Goal: Task Accomplishment & Management: Manage account settings

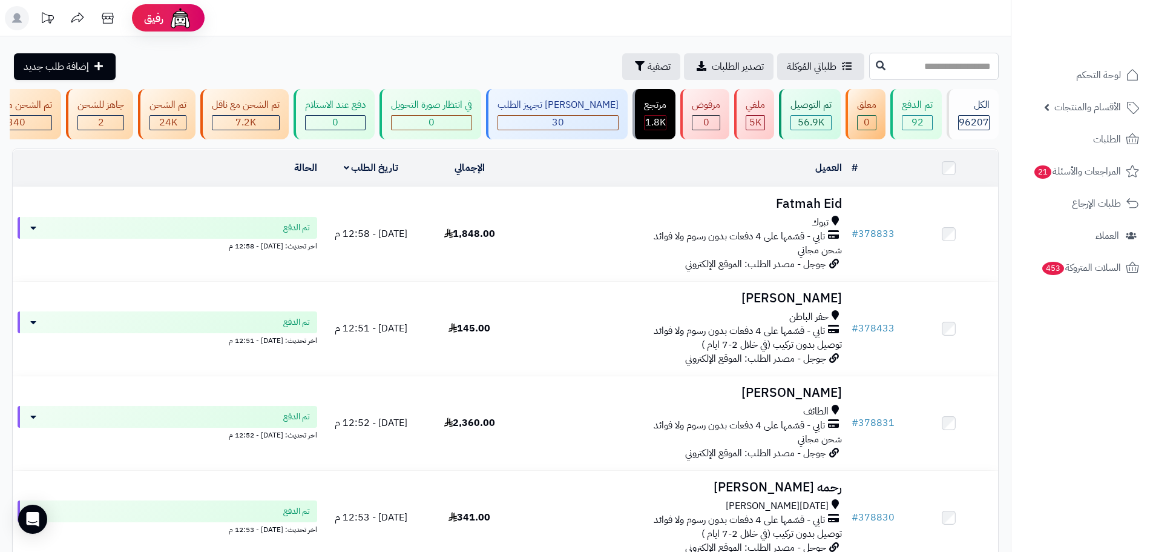
click at [923, 71] on input "text" at bounding box center [934, 66] width 130 height 27
paste input "******"
type input "******"
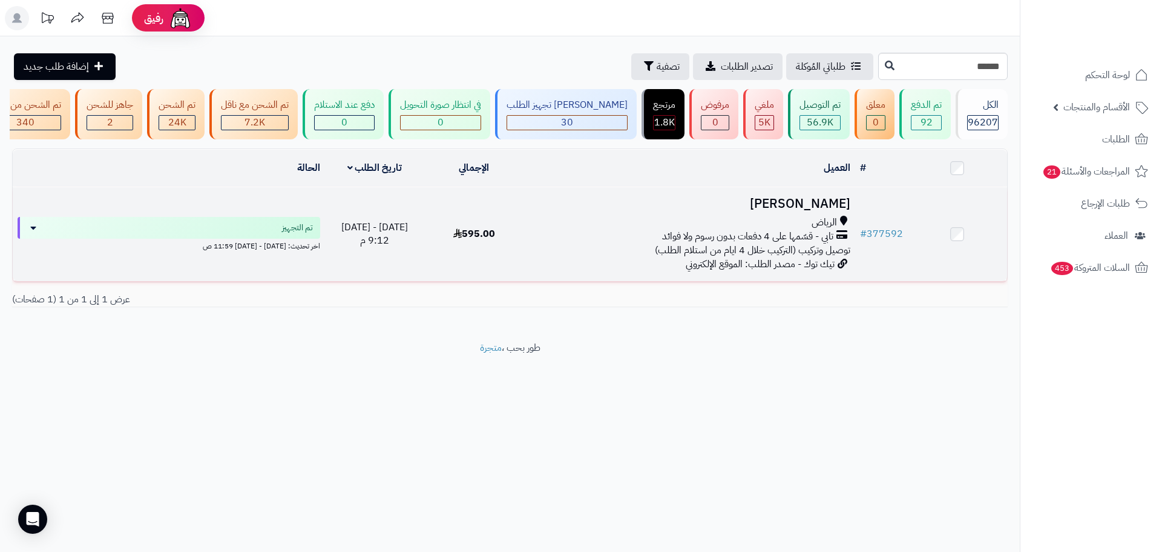
click at [679, 229] on div "الرياض" at bounding box center [689, 223] width 321 height 14
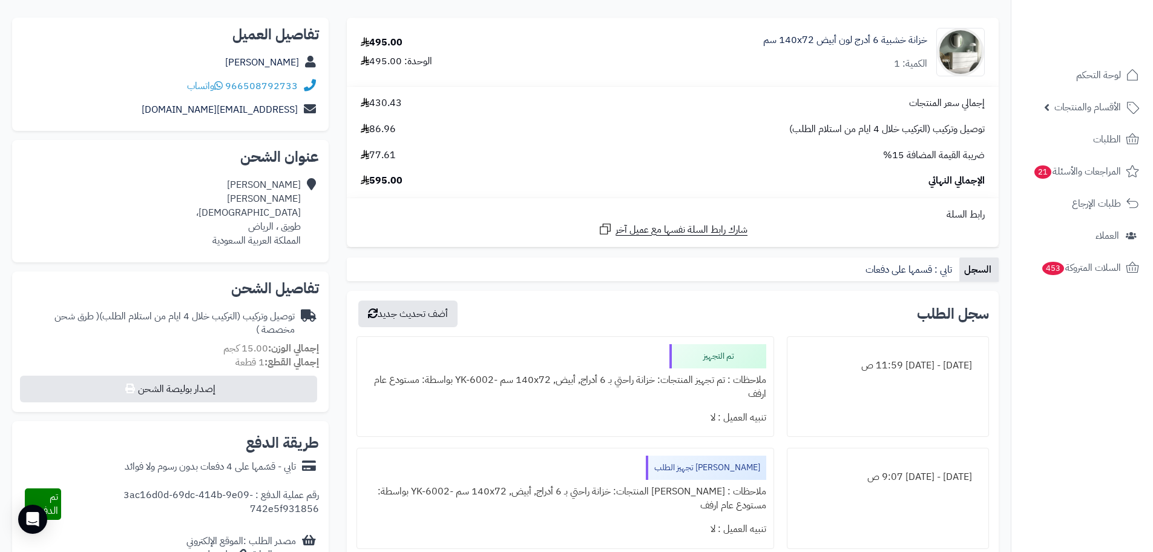
scroll to position [61, 0]
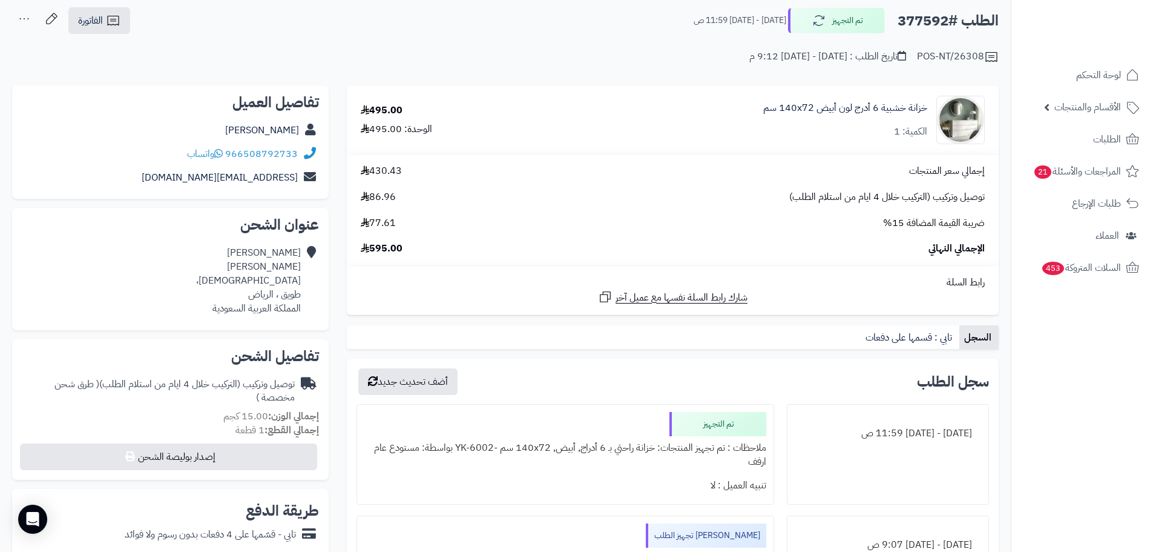
click at [918, 28] on h2 "الطلب #377592" at bounding box center [948, 20] width 101 height 25
copy h2 "377592"
click at [1069, 132] on link "الطلبات" at bounding box center [1082, 139] width 127 height 29
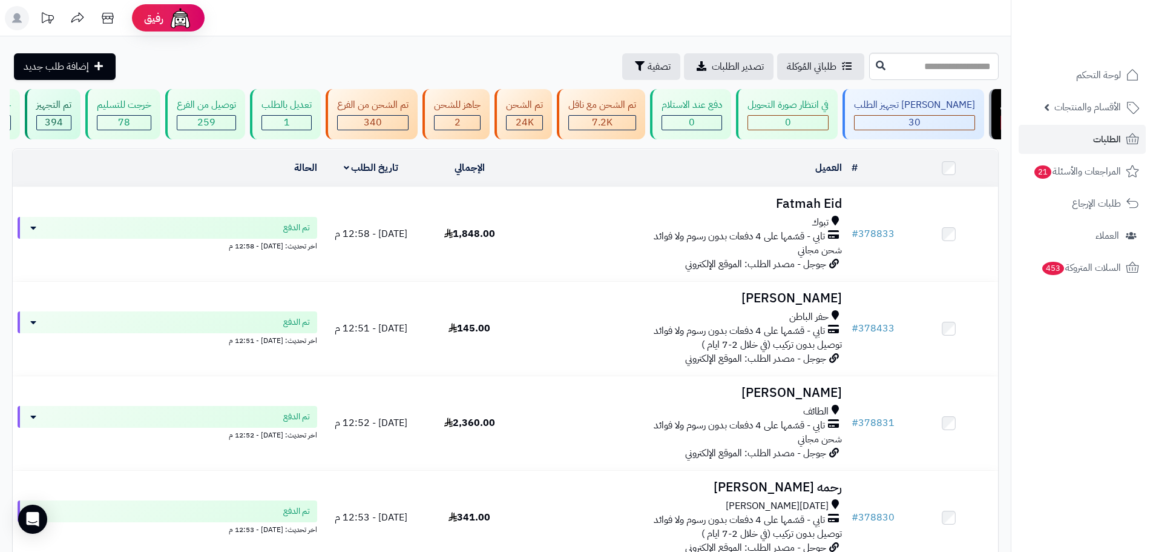
scroll to position [0, 1]
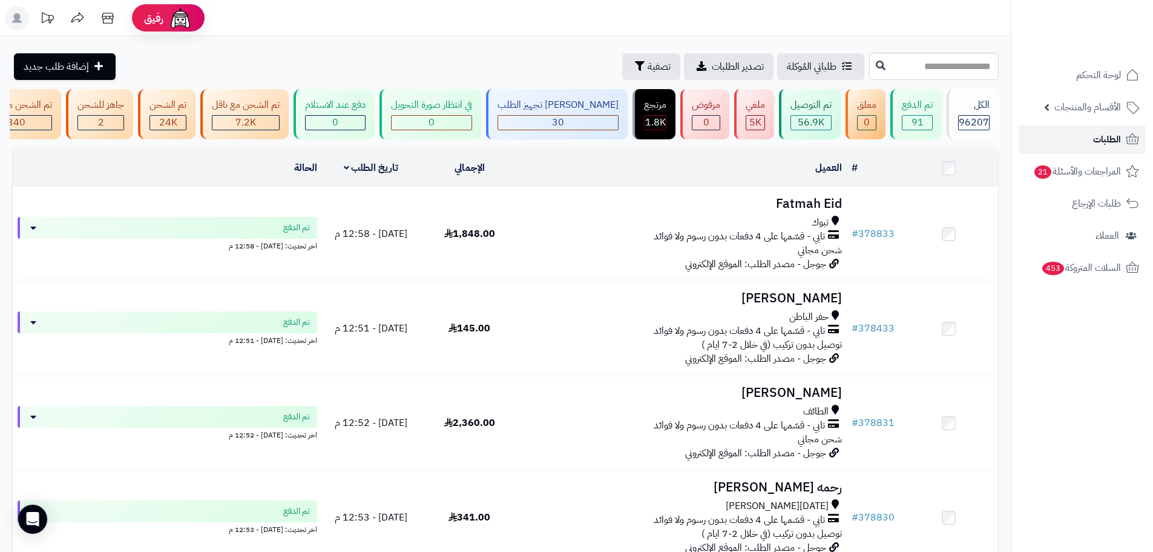
click at [1087, 150] on link "الطلبات" at bounding box center [1082, 139] width 127 height 29
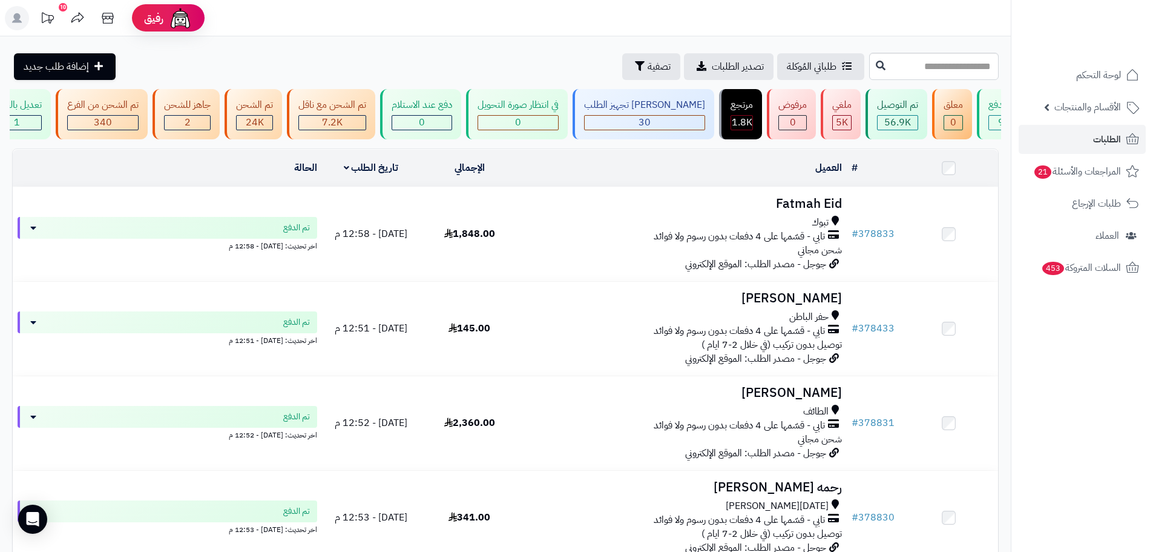
scroll to position [0, 1]
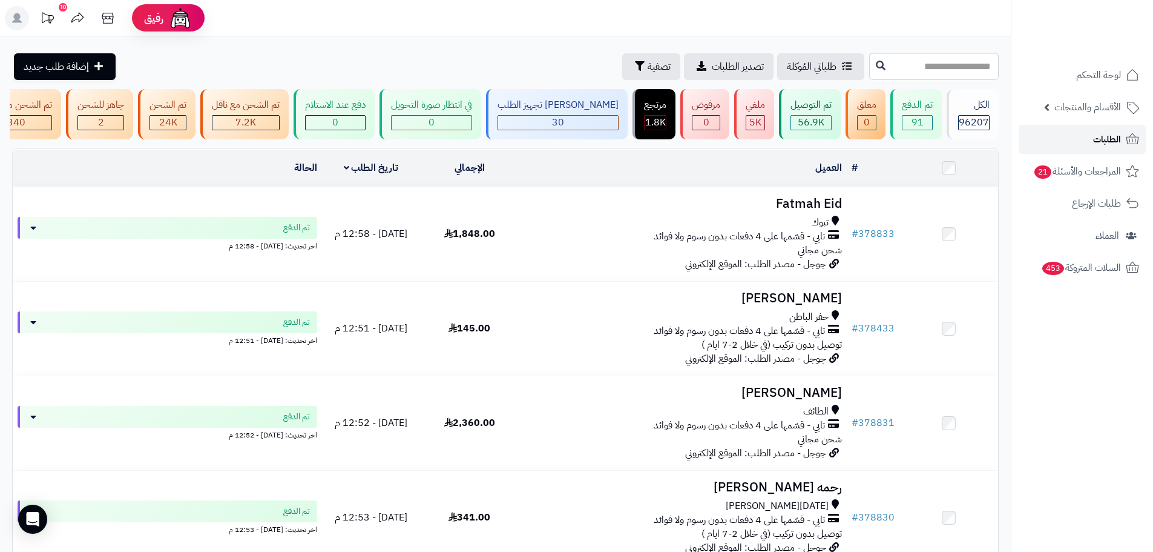
click at [1040, 143] on link "الطلبات" at bounding box center [1082, 139] width 127 height 29
click at [1099, 142] on span "الطلبات" at bounding box center [1107, 139] width 28 height 17
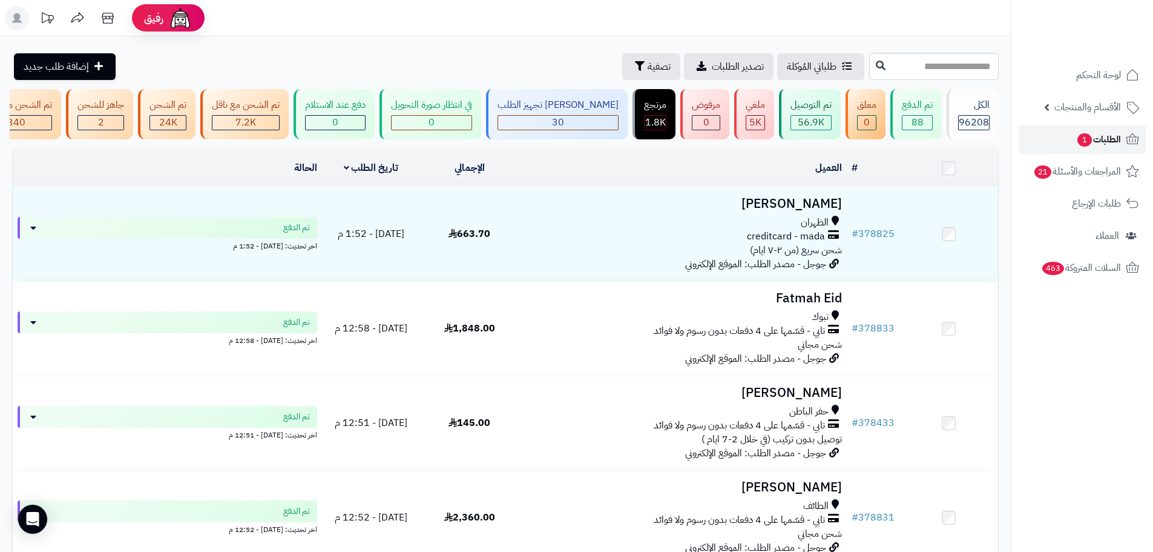
click at [1107, 139] on span "الطلبات 1" at bounding box center [1098, 139] width 45 height 17
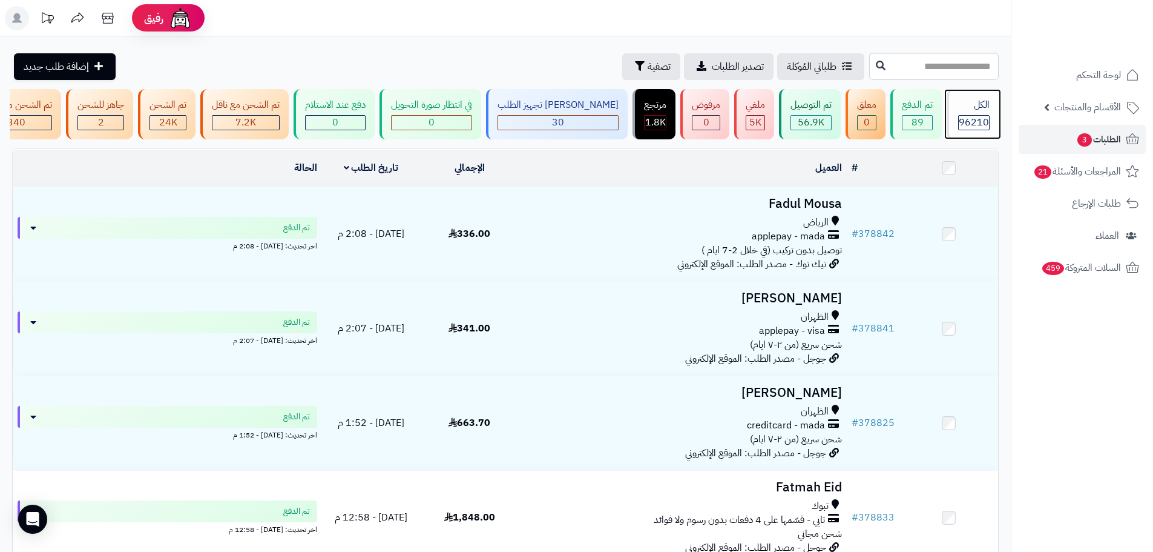
click at [1001, 126] on link "الكل 96210" at bounding box center [972, 114] width 57 height 50
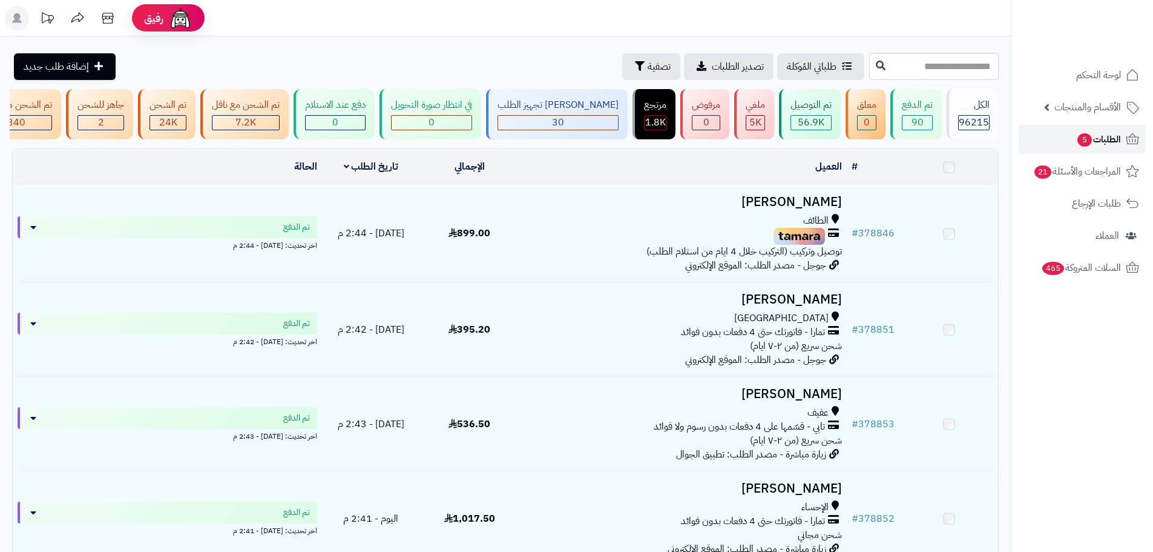
click at [1033, 139] on link "الطلبات 5" at bounding box center [1082, 139] width 127 height 29
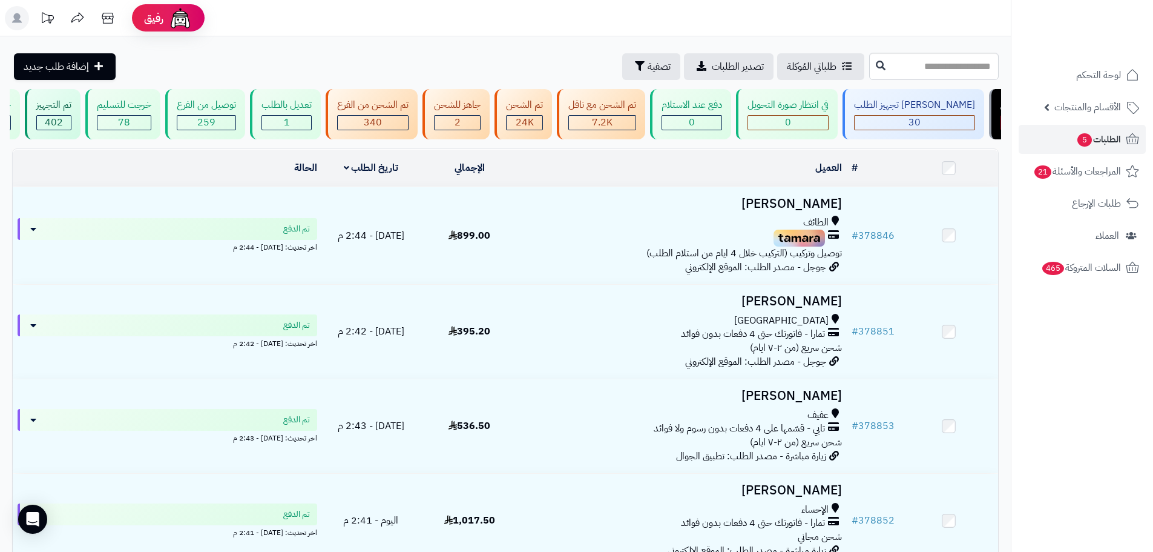
scroll to position [0, 1]
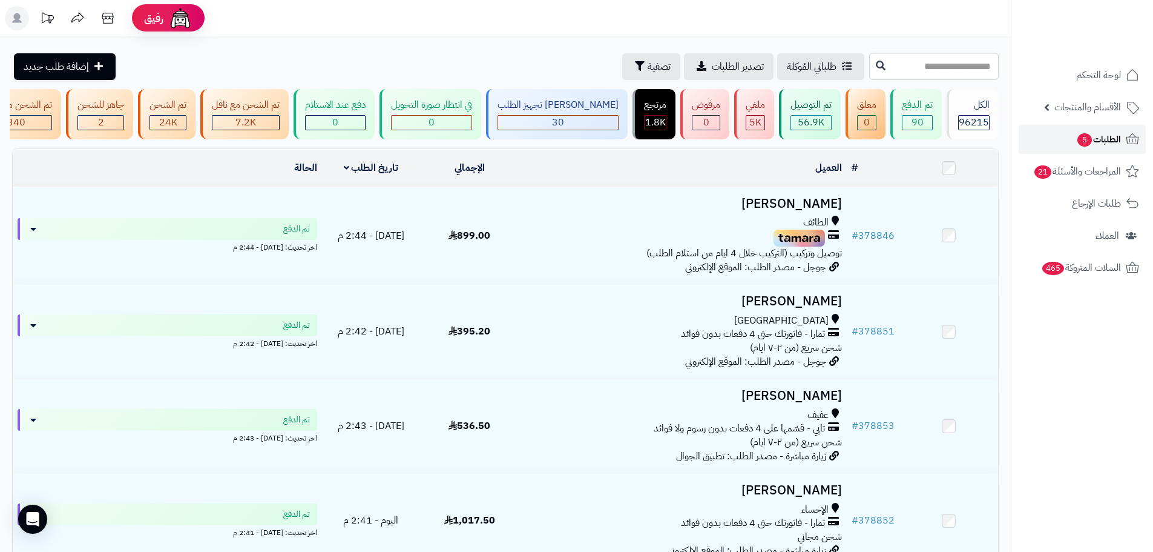
click at [1044, 137] on link "الطلبات 5" at bounding box center [1082, 139] width 127 height 29
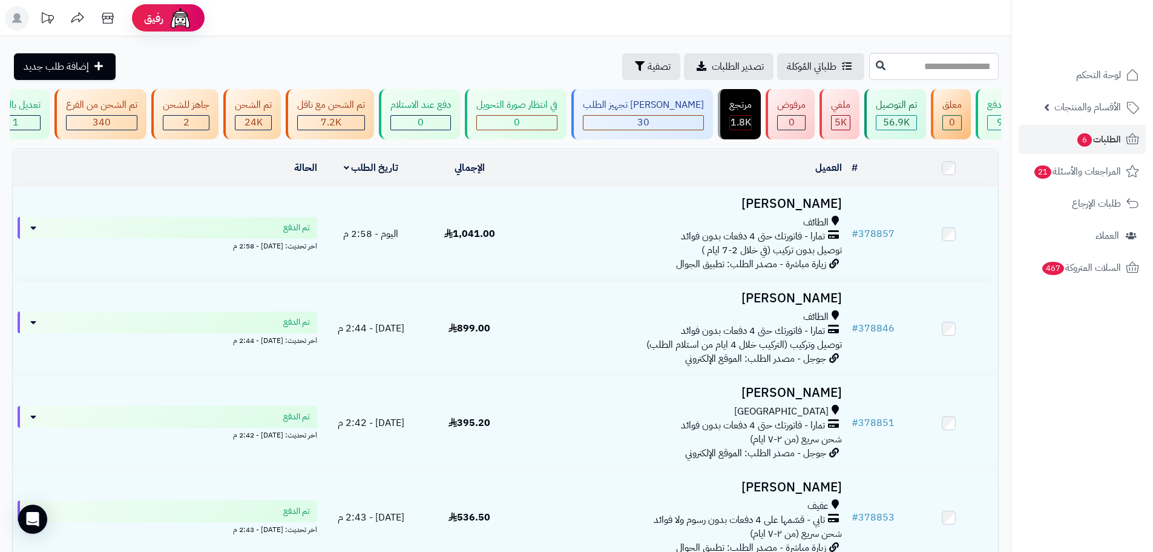
scroll to position [0, 1]
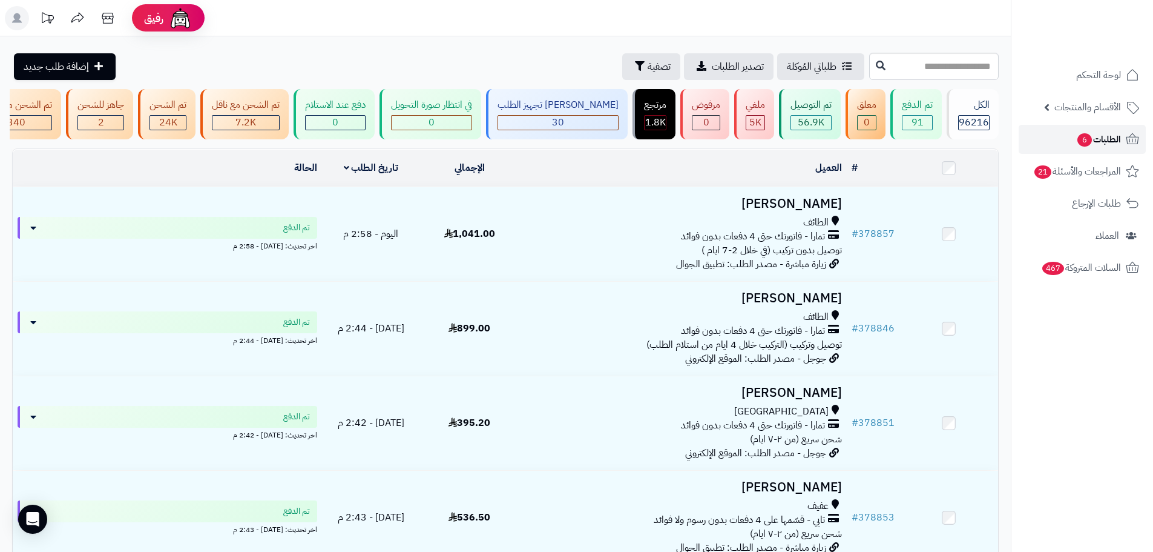
click at [1051, 133] on link "الطلبات 6" at bounding box center [1082, 139] width 127 height 29
